Goal: Task Accomplishment & Management: Use online tool/utility

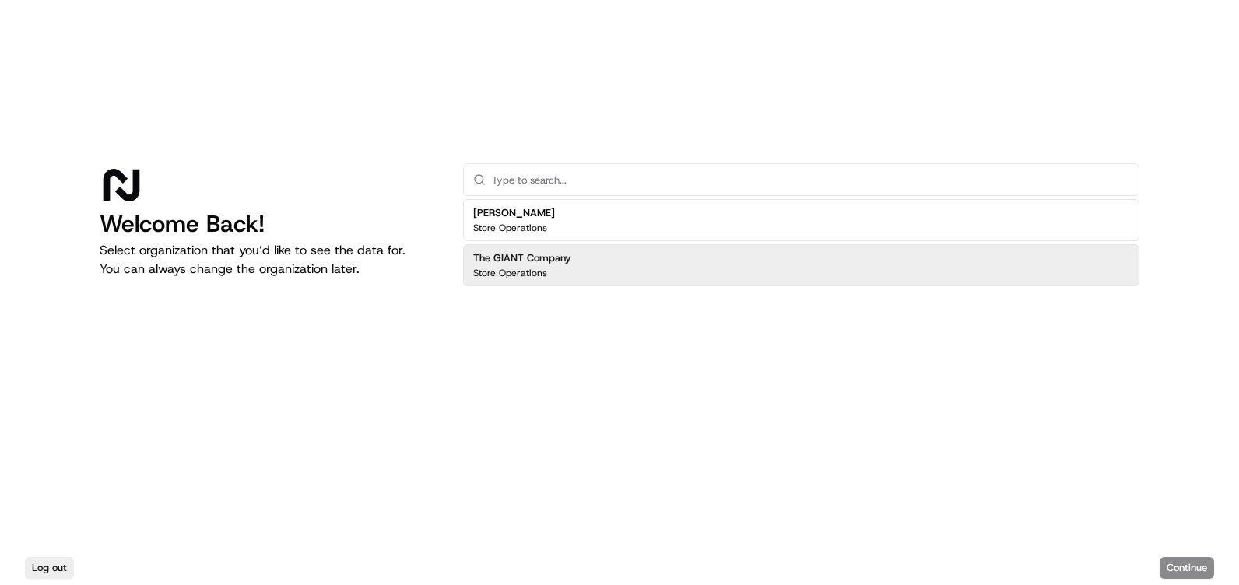
click at [679, 262] on div "The GIANT Company Store Operations" at bounding box center [801, 265] width 676 height 42
click at [1202, 559] on button "Continue" at bounding box center [1186, 568] width 54 height 22
